Goal: Task Accomplishment & Management: Use online tool/utility

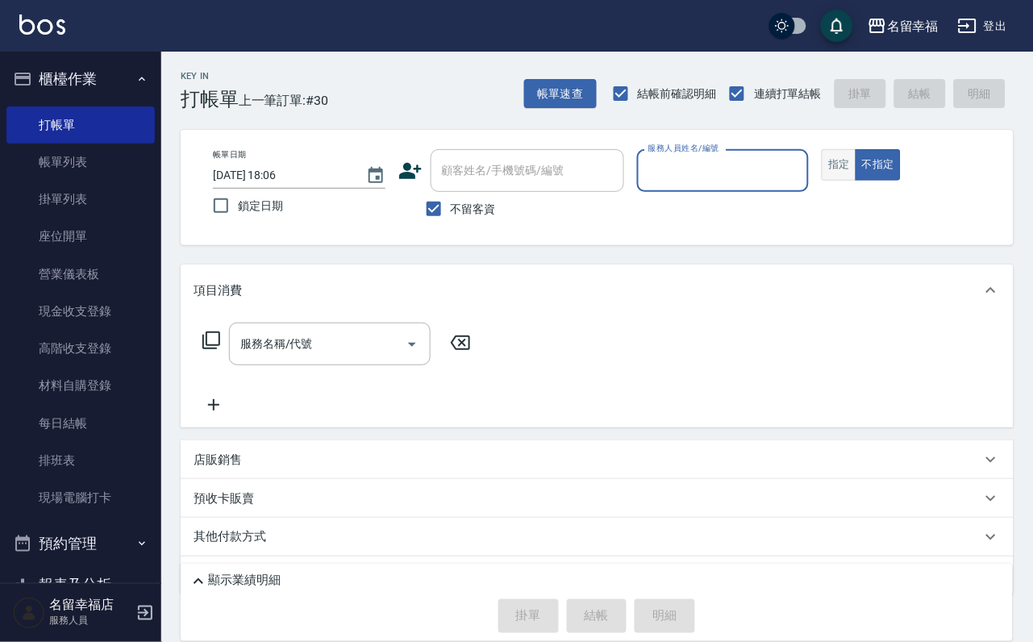
click at [856, 181] on button "指定" at bounding box center [839, 164] width 35 height 31
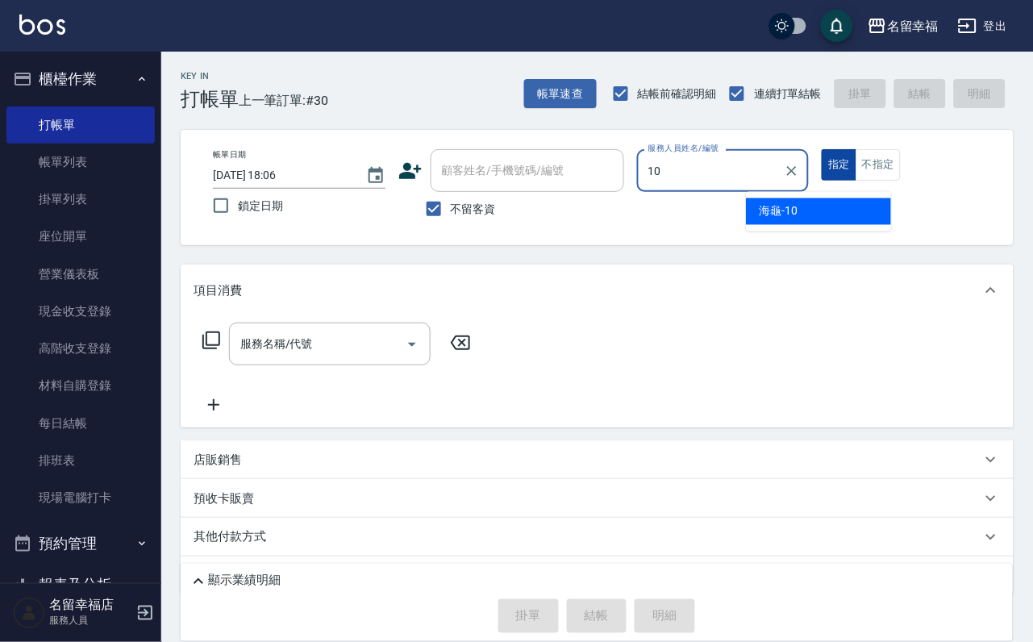
type input "海龜-10"
type button "true"
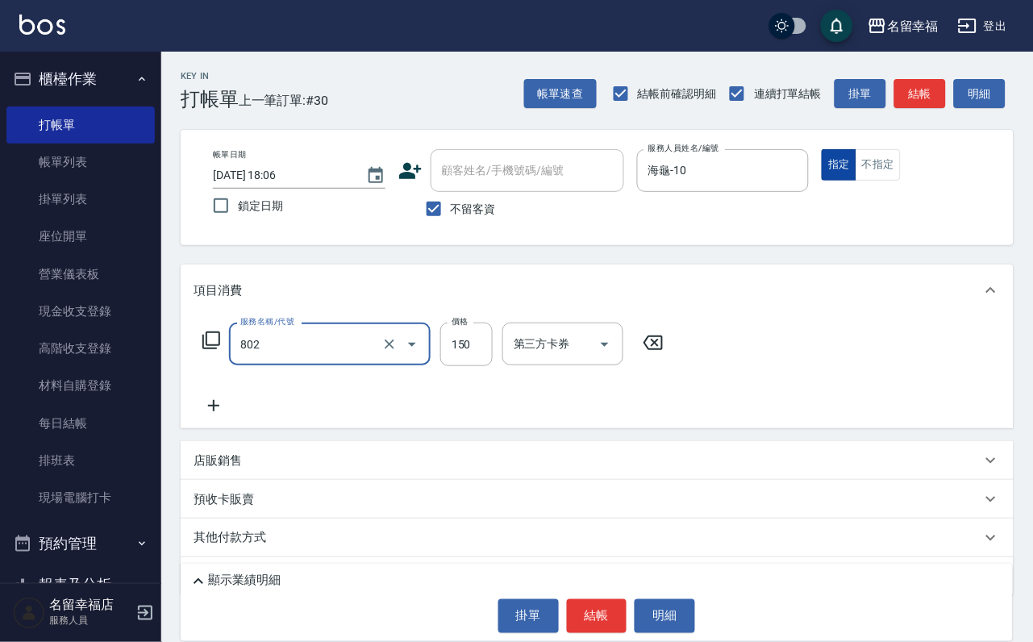
type input "單梳(802)"
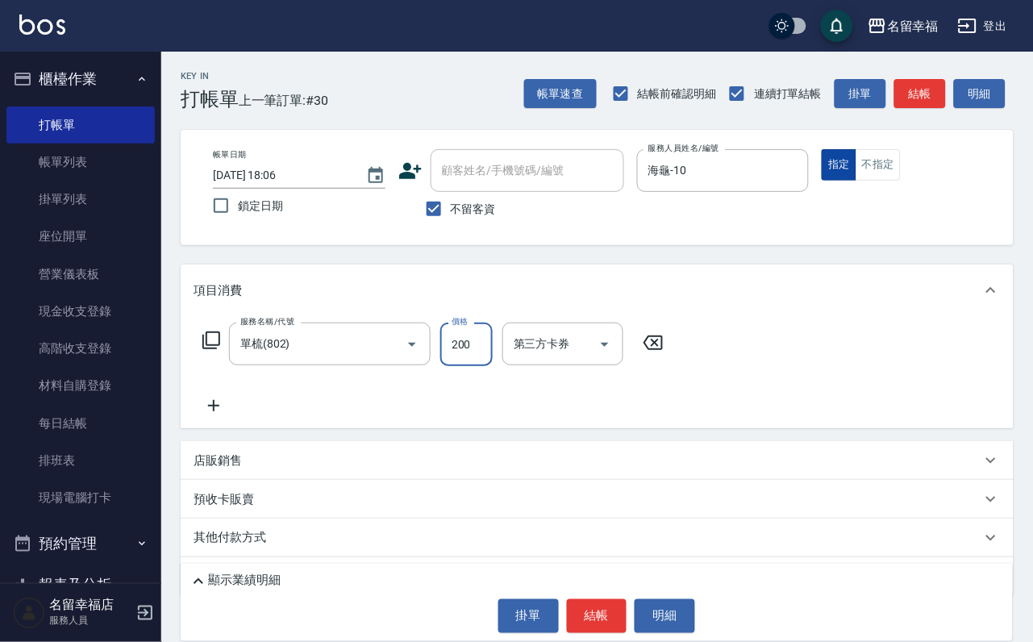
type input "200"
click at [578, 618] on button "結帳" at bounding box center [597, 616] width 60 height 34
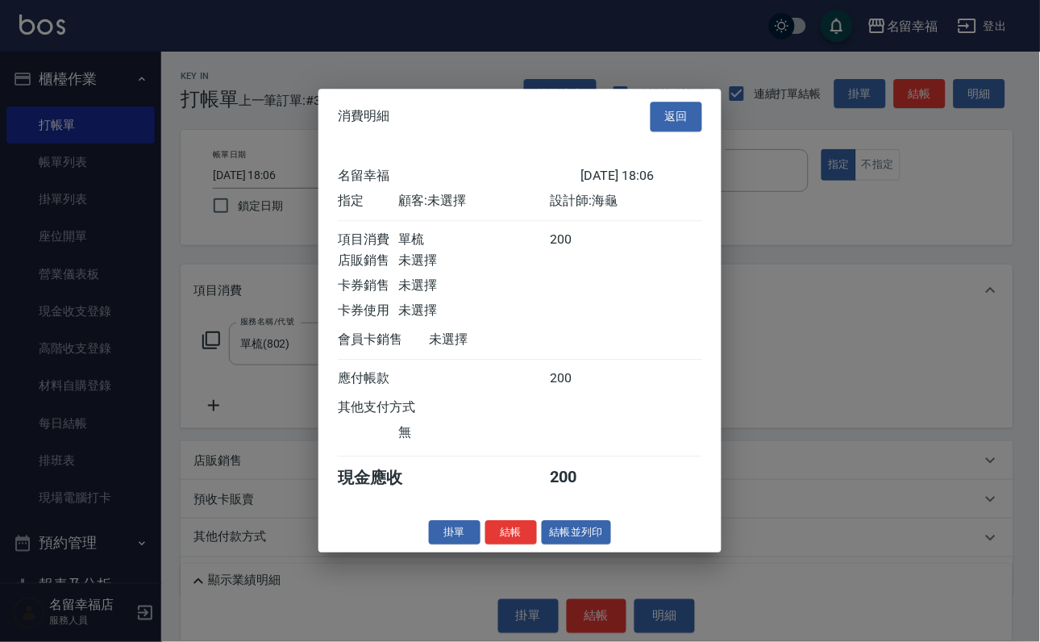
scroll to position [199, 0]
click at [502, 545] on button "結帳" at bounding box center [511, 532] width 52 height 25
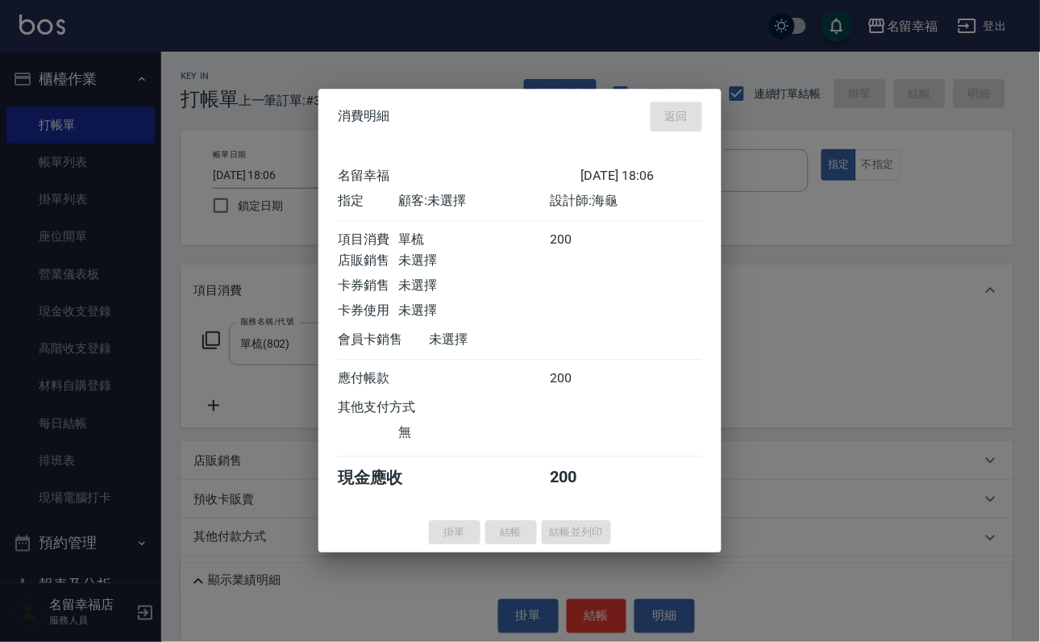
type input "[DATE] 18:42"
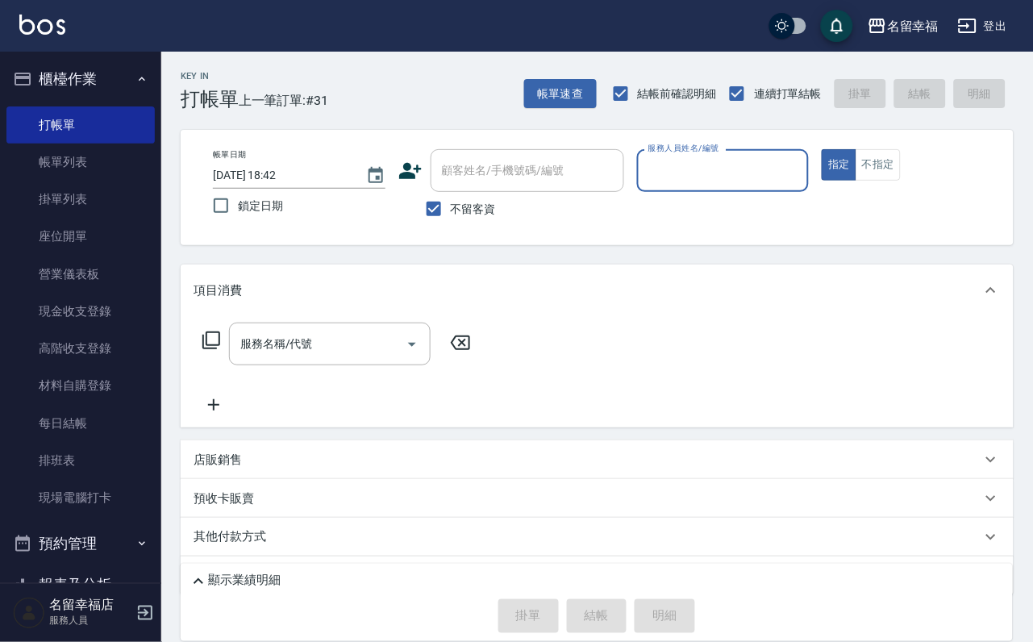
click at [801, 187] on div "服務人員姓名/編號" at bounding box center [723, 170] width 173 height 43
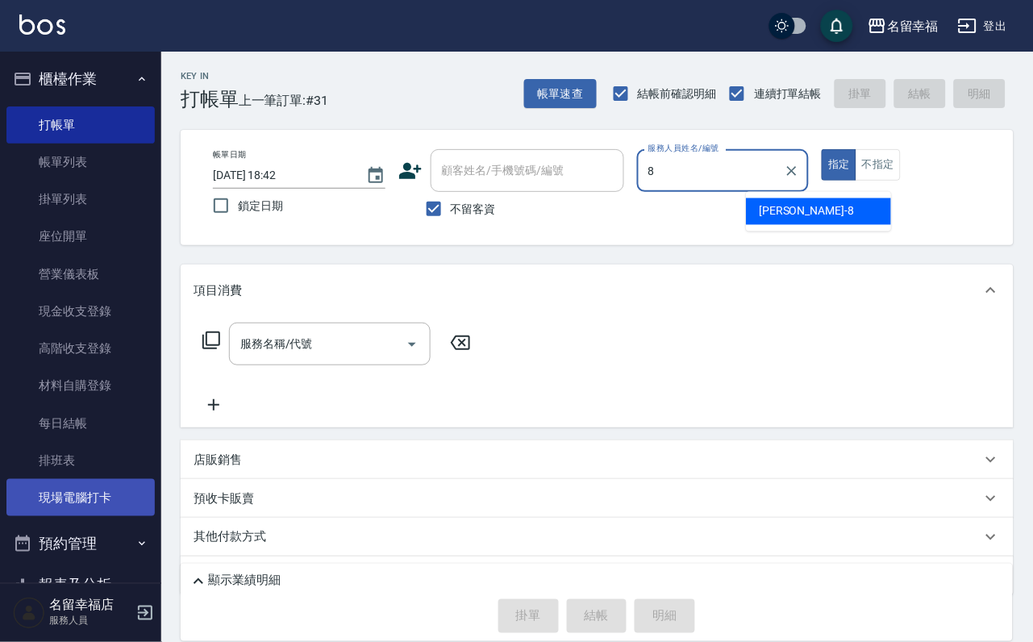
type input "[PERSON_NAME]-8"
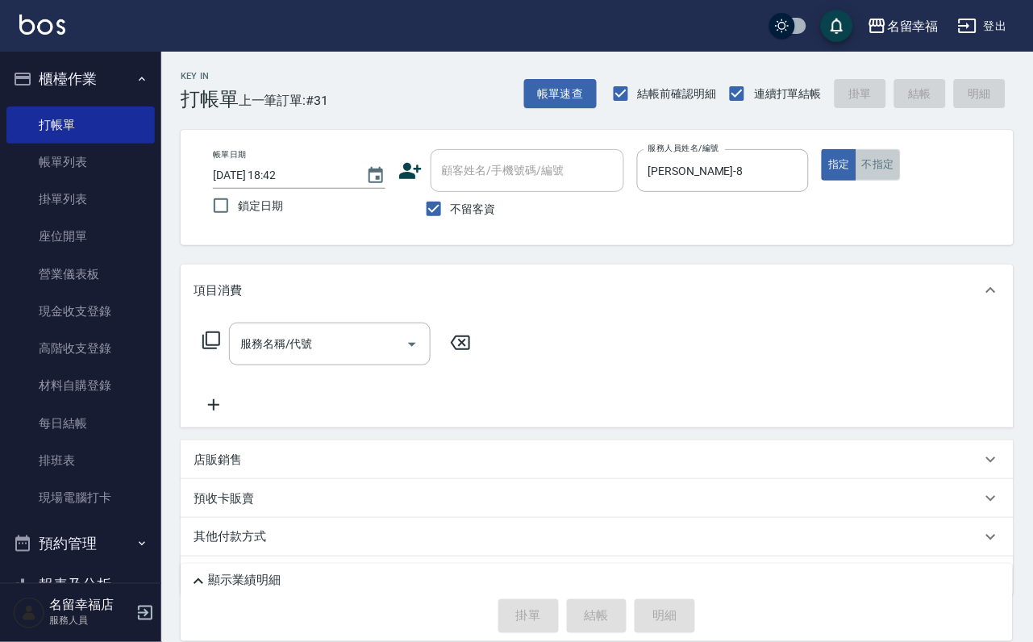
click at [901, 181] on button "不指定" at bounding box center [877, 164] width 45 height 31
click at [198, 361] on div "服務名稱/代號 服務名稱/代號" at bounding box center [336, 343] width 287 height 43
click at [203, 349] on icon at bounding box center [211, 340] width 18 height 18
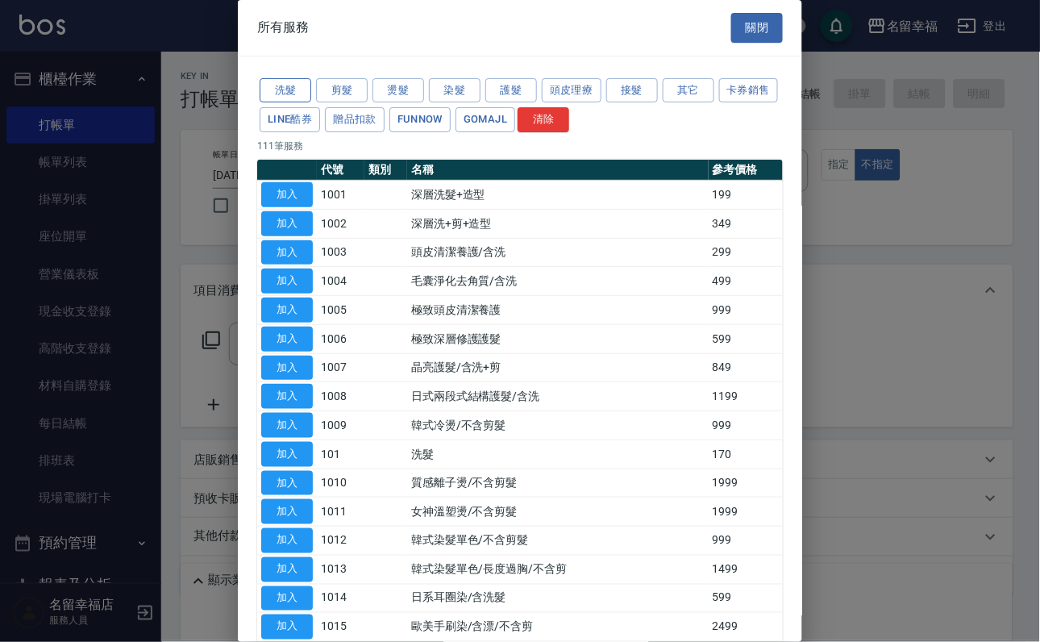
click at [291, 89] on button "洗髮" at bounding box center [286, 90] width 52 height 25
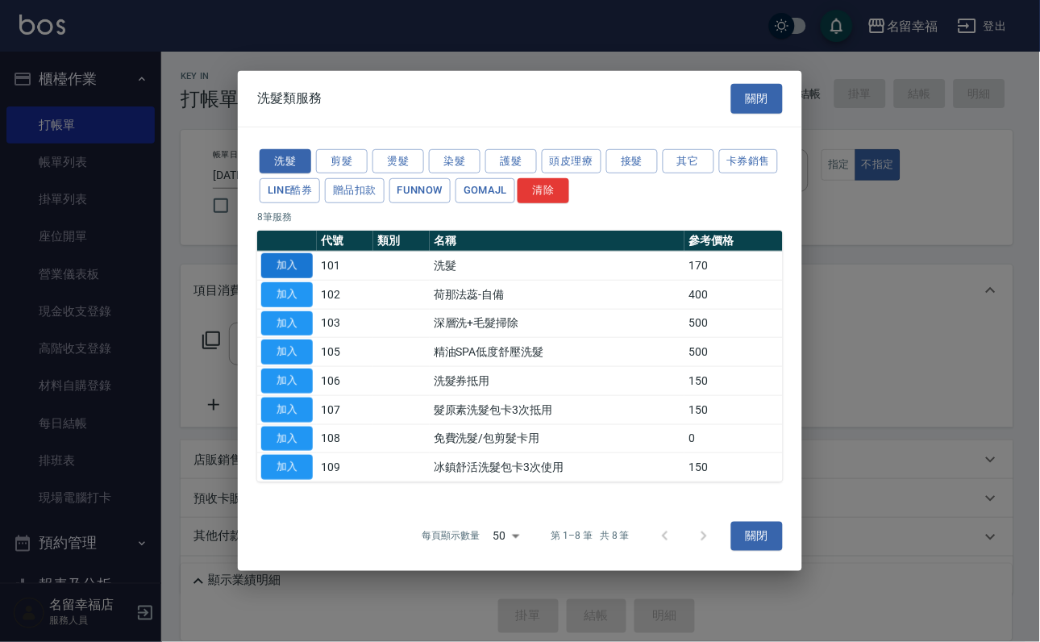
click at [284, 253] on button "加入" at bounding box center [287, 265] width 52 height 25
type input "洗髮(101)"
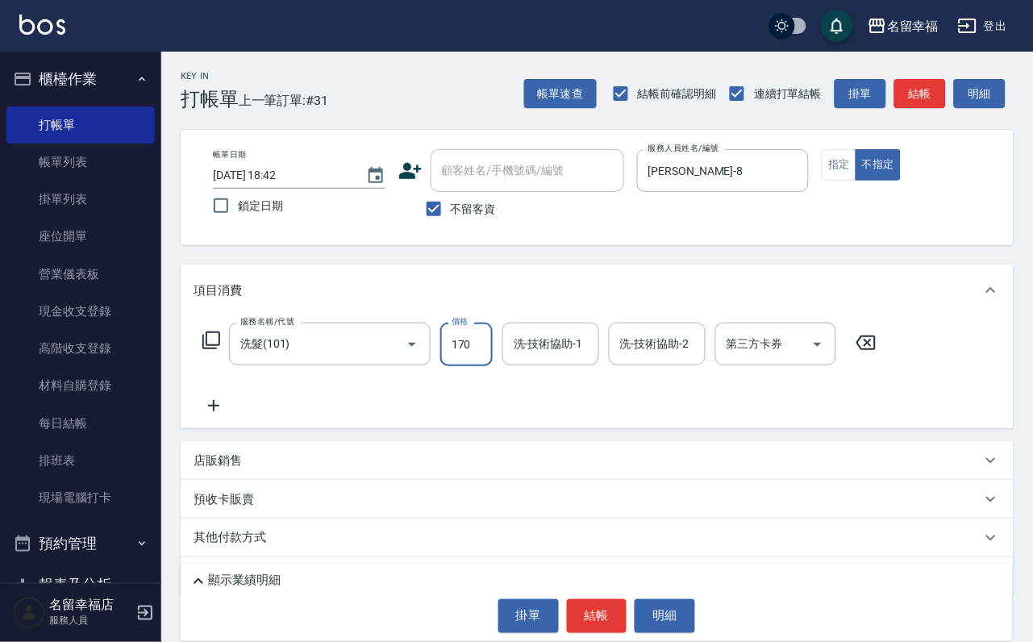
click at [472, 360] on input "170" at bounding box center [466, 344] width 52 height 44
type input "230"
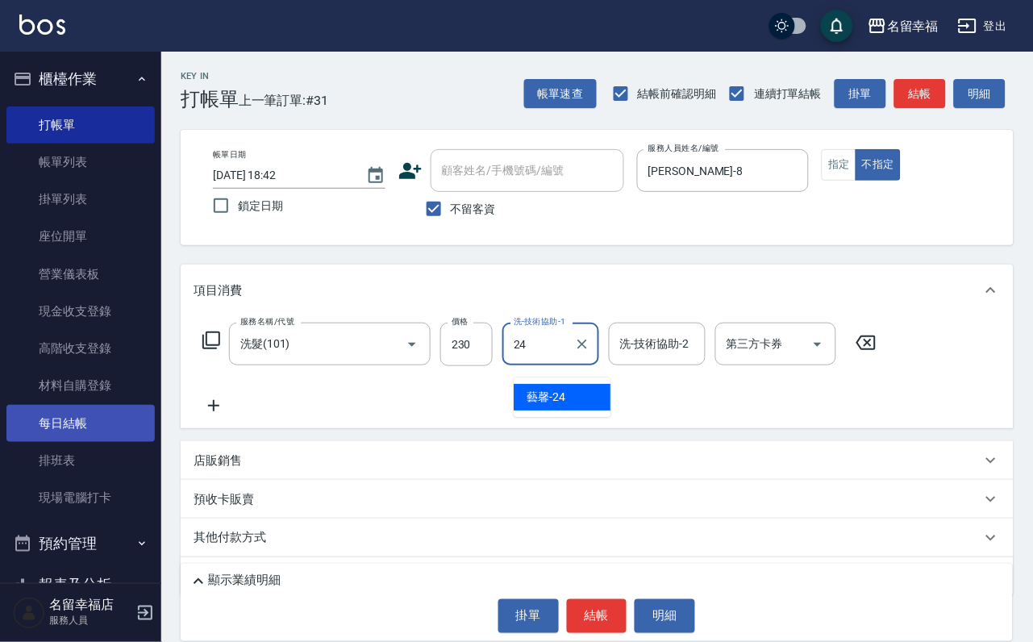
type input "藝馨-24"
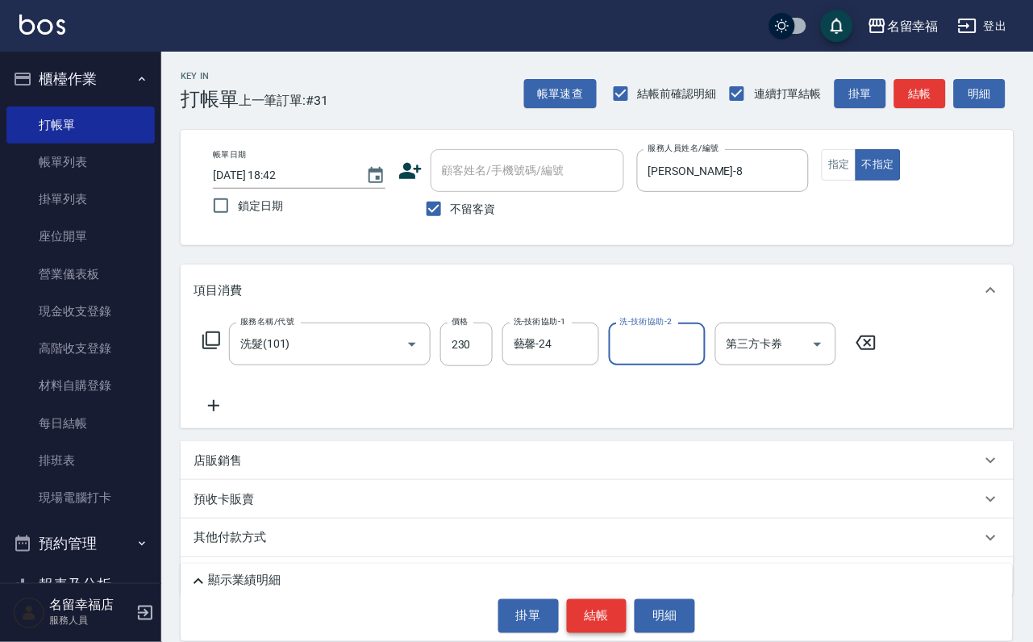
click at [596, 619] on button "結帳" at bounding box center [597, 616] width 60 height 34
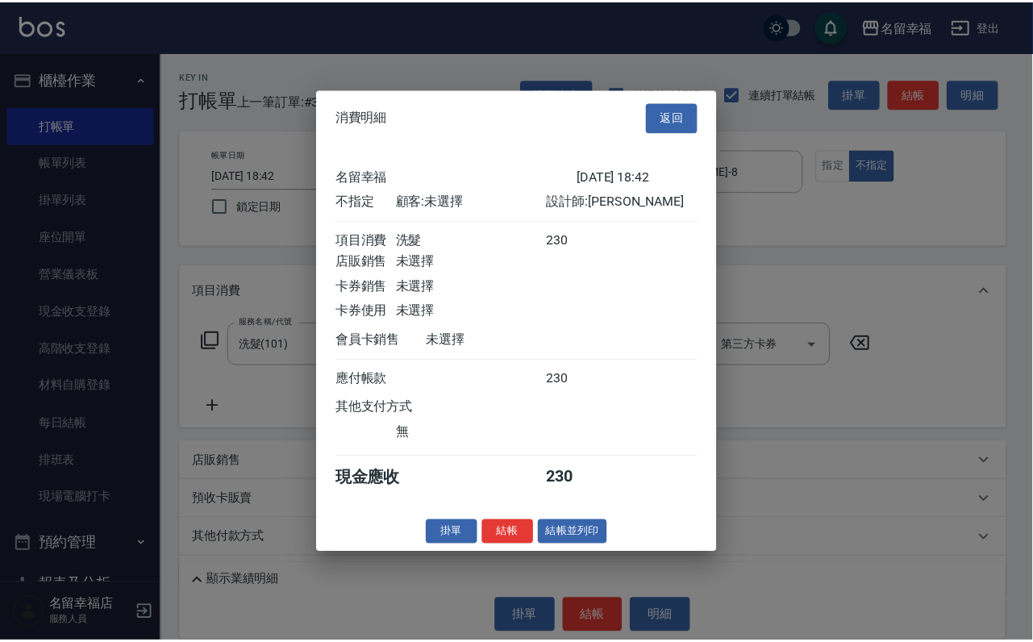
scroll to position [229, 0]
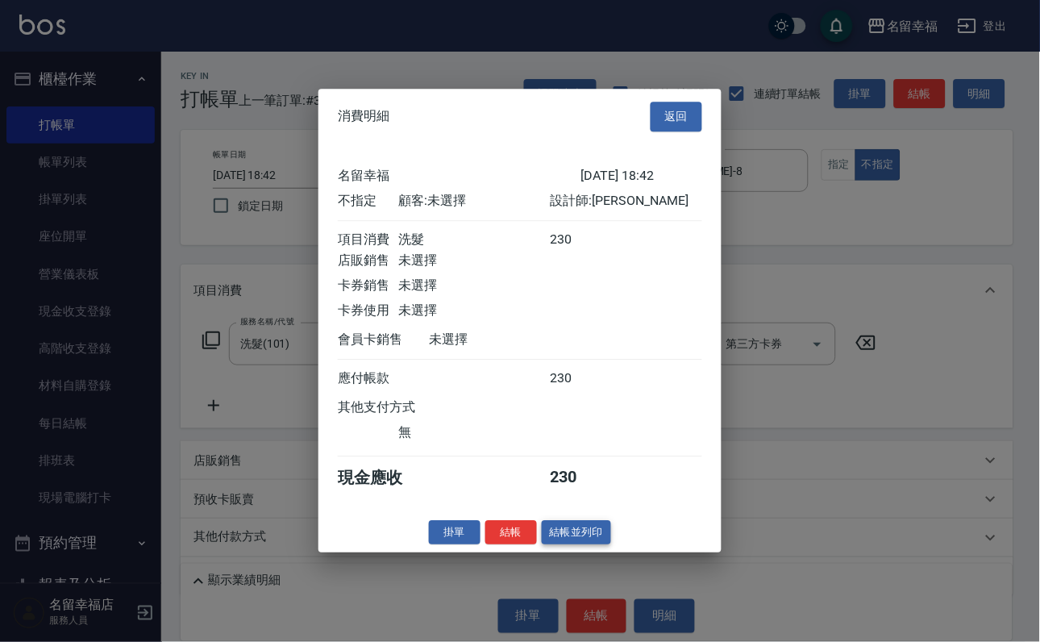
click at [584, 545] on button "結帳並列印" at bounding box center [577, 532] width 70 height 25
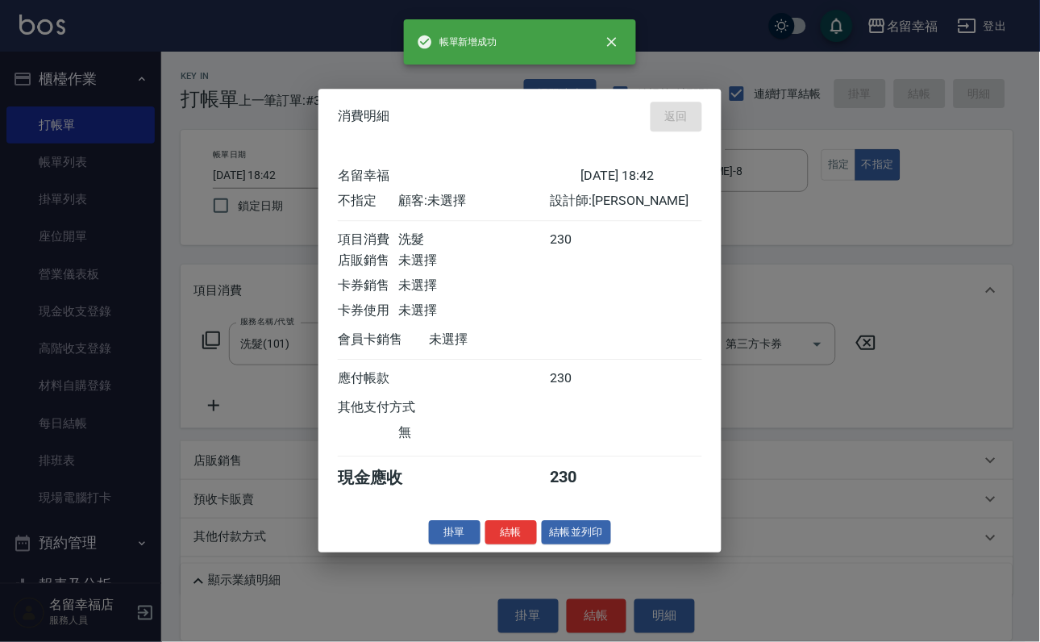
type input "[DATE] 18:43"
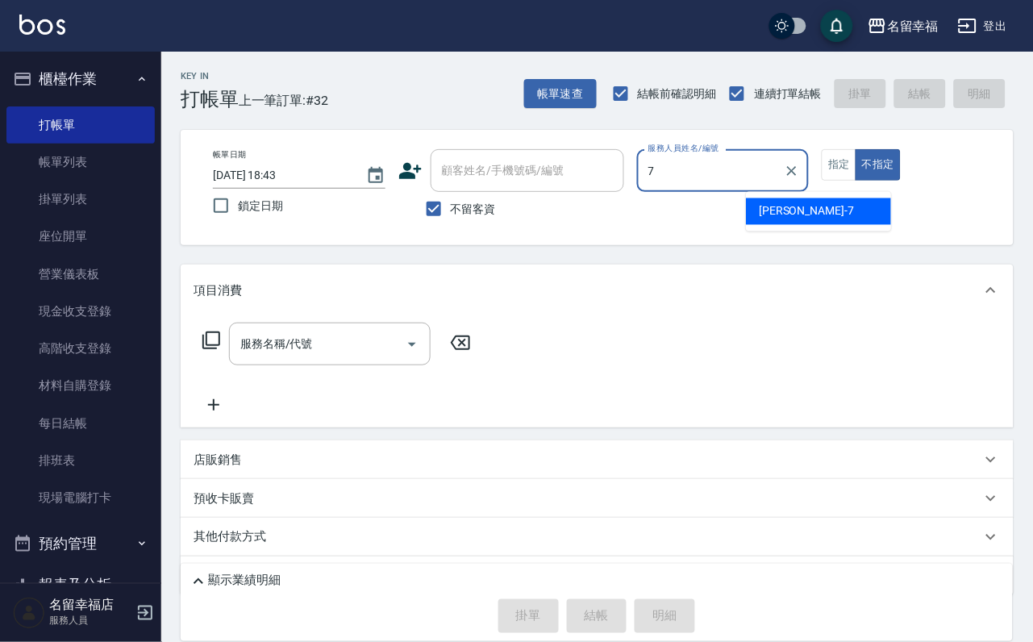
type input "瑜瑜-7"
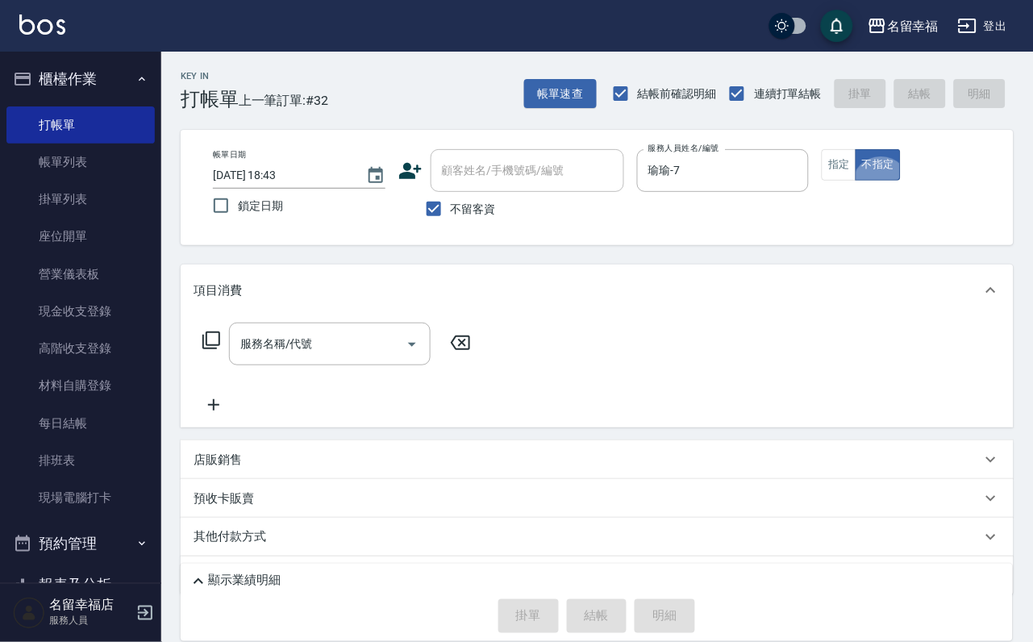
type button "false"
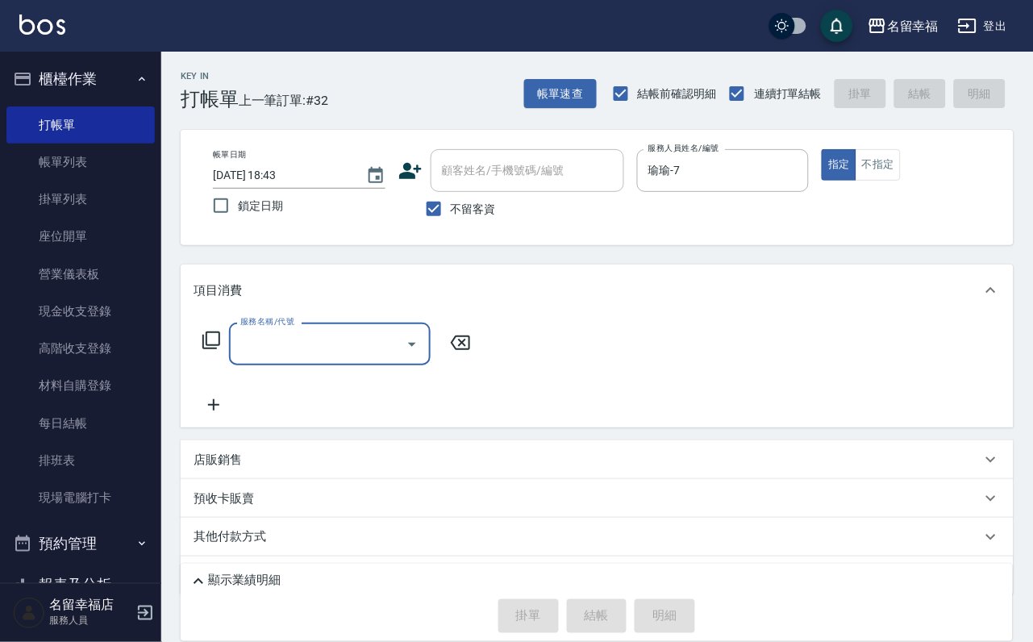
type input "0"
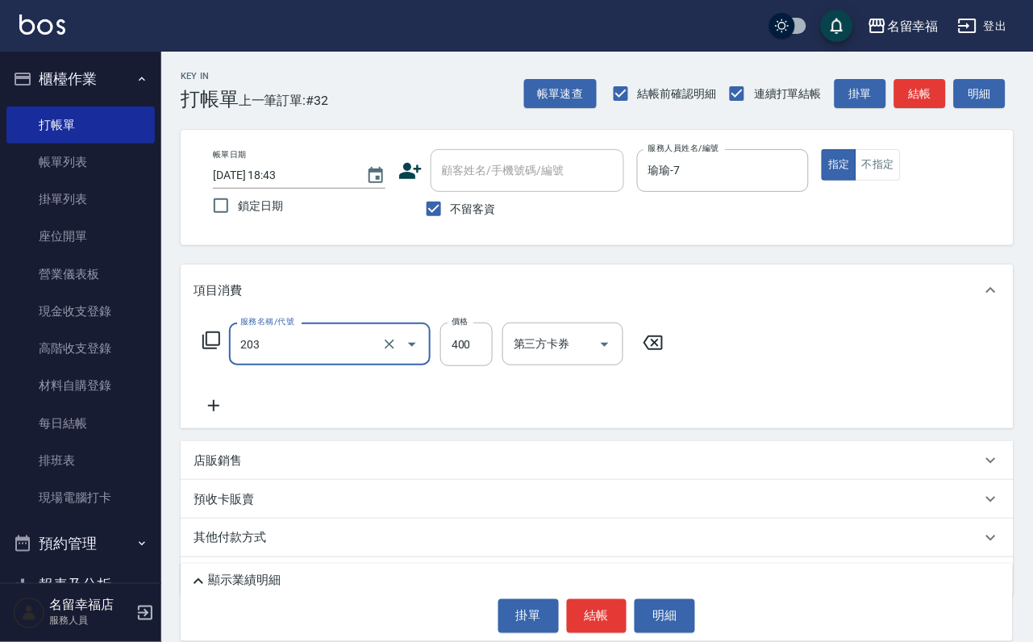
type input "指定單剪(203)"
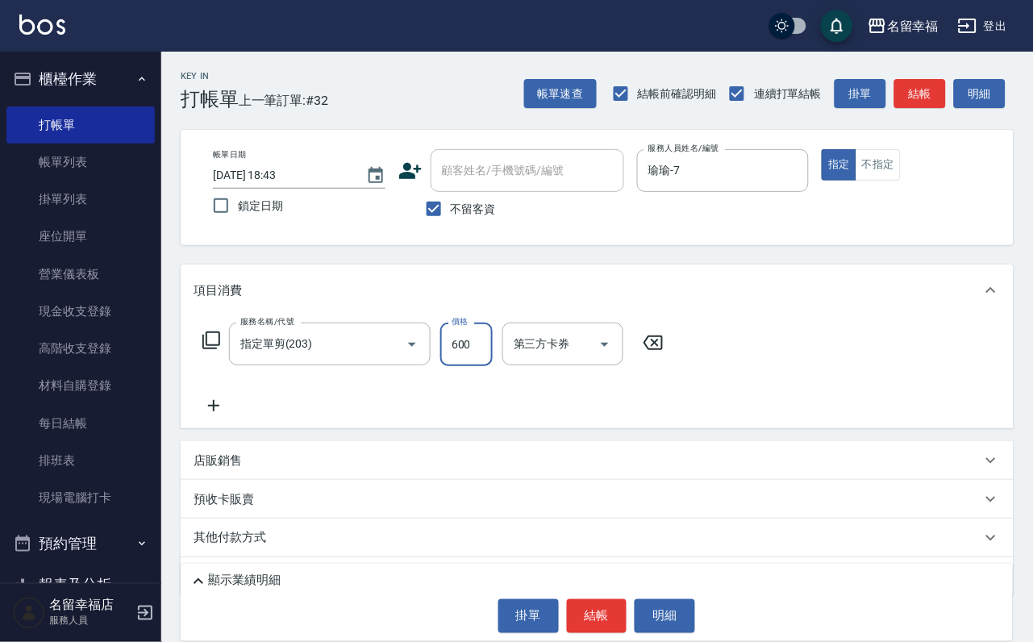
type input "600"
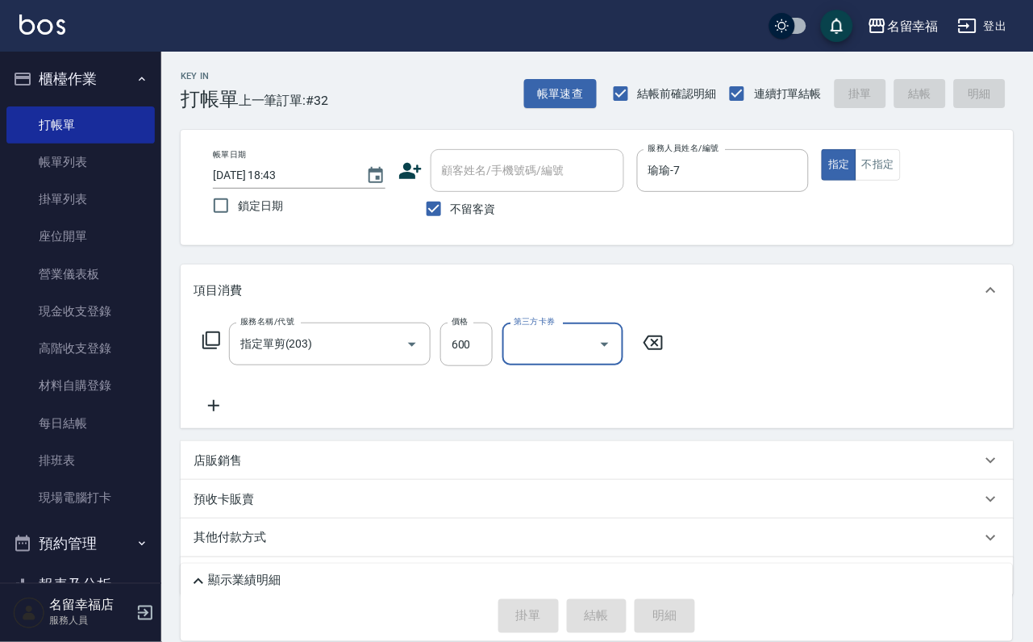
type input "[DATE] 19:01"
